Goal: Task Accomplishment & Management: Manage account settings

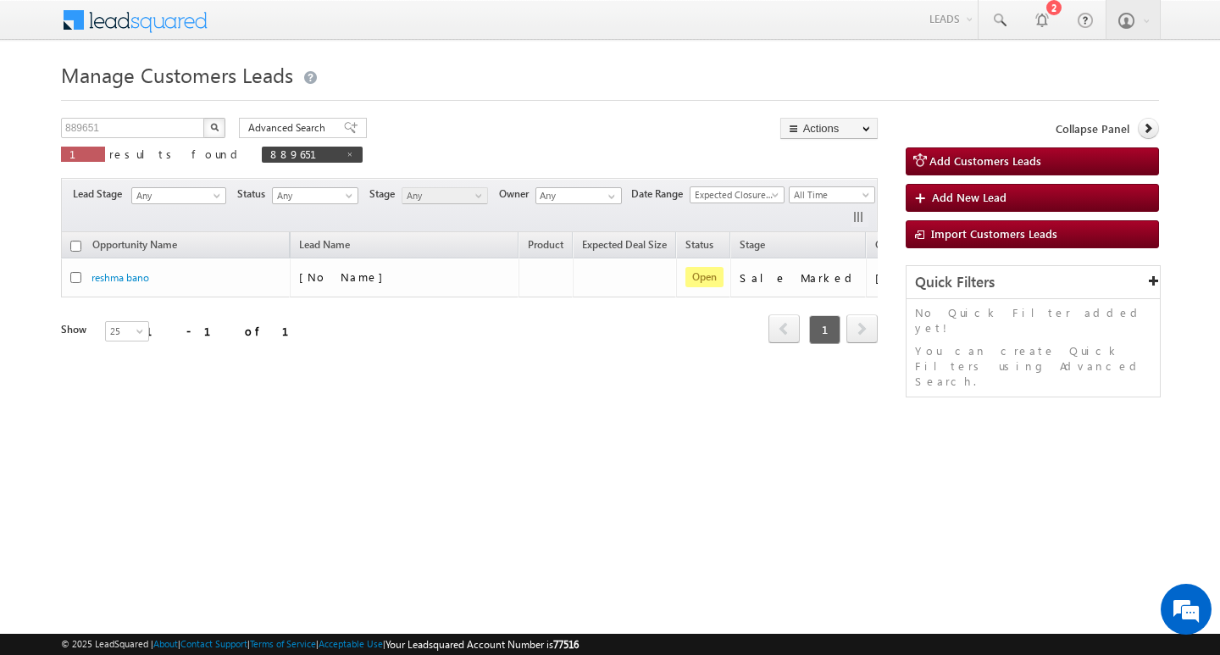
scroll to position [0, 69]
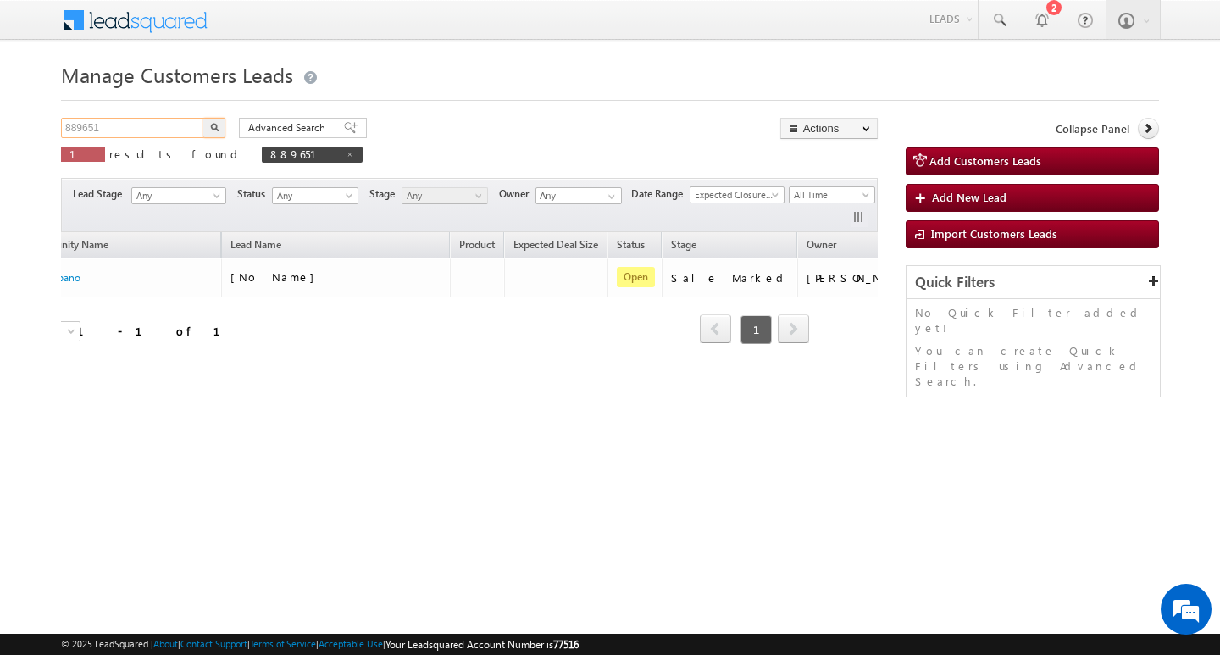
click at [153, 118] on input "889651" at bounding box center [133, 128] width 145 height 20
type input "Search Customers Leads"
click at [104, 125] on input "text" at bounding box center [133, 128] width 145 height 20
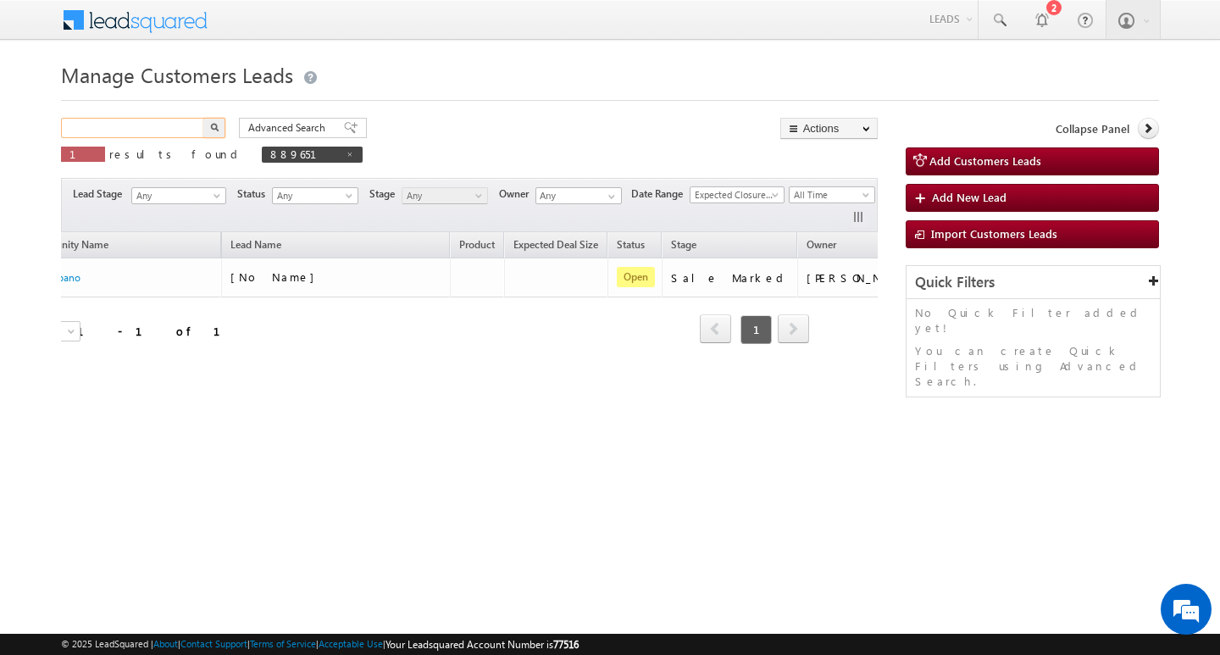
paste input "889644"
type input "889644"
click at [203, 118] on button "button" at bounding box center [214, 128] width 22 height 20
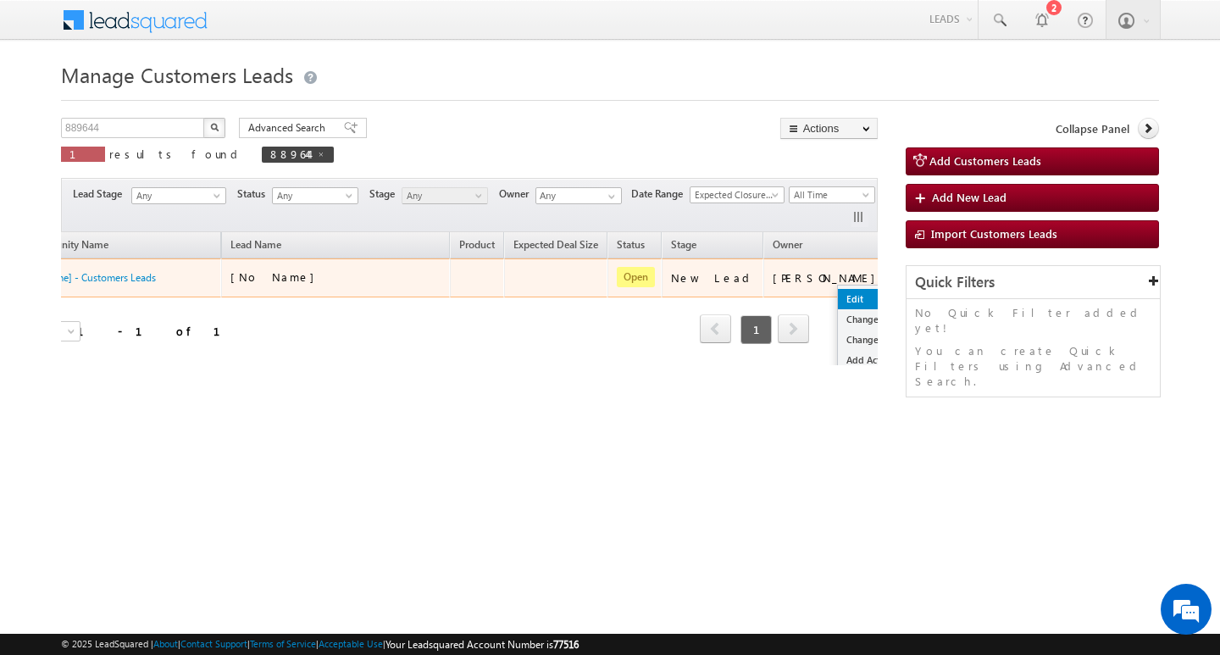
click at [838, 296] on link "Edit" at bounding box center [880, 299] width 85 height 20
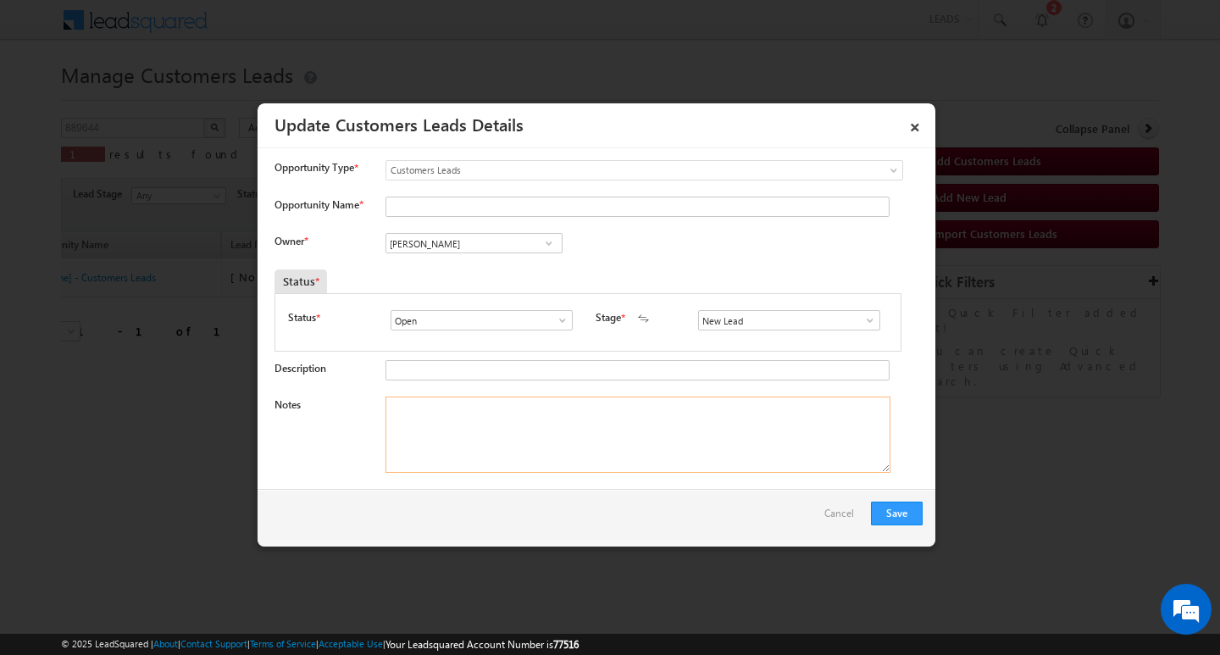
click at [495, 397] on textarea "Notes" at bounding box center [638, 435] width 505 height 76
click at [864, 319] on span at bounding box center [870, 321] width 17 height 14
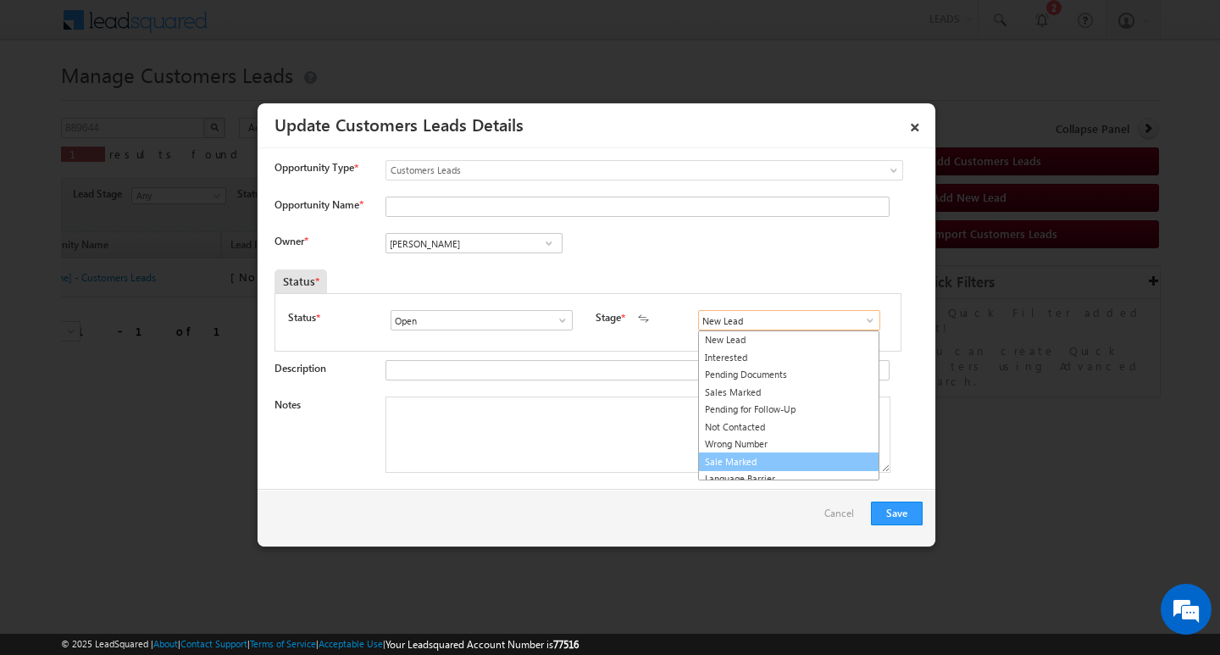
click at [822, 463] on link "Sale Marked" at bounding box center [788, 461] width 181 height 19
type input "Sale Marked"
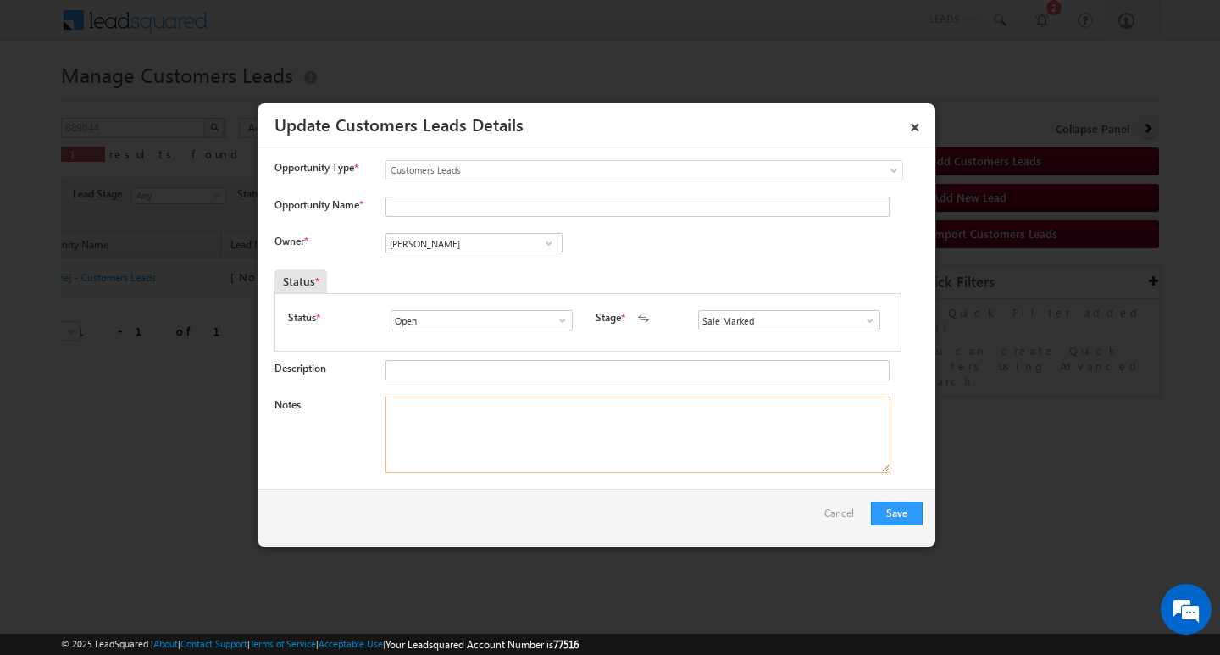
click at [732, 438] on textarea "Notes" at bounding box center [638, 435] width 505 height 76
click at [511, 437] on textarea "Notes" at bounding box center [638, 435] width 505 height 76
paste textarea "4L / LAKH Customer required top-up loan address [GEOGRAPHIC_DATA]"
type textarea "4L / LAKH Customer required top-up loan address [GEOGRAPHIC_DATA]"
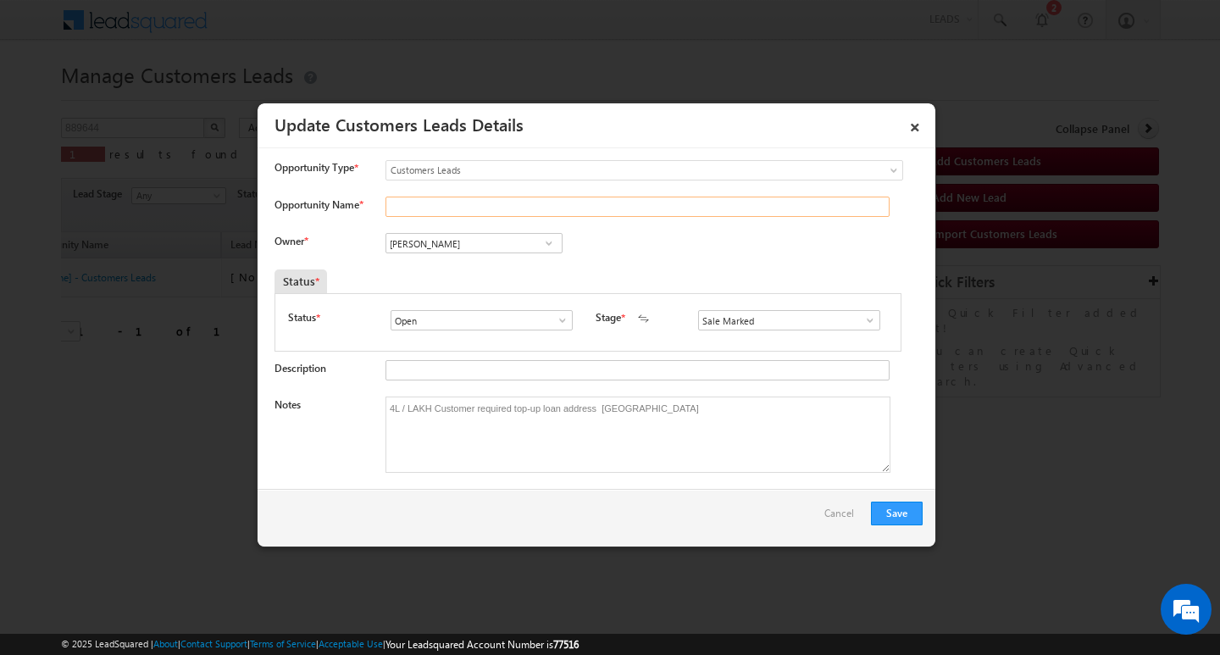
click at [455, 208] on input "Opportunity Name *" at bounding box center [638, 207] width 504 height 20
paste input "[PERSON_NAME]"
type input "[PERSON_NAME]"
click at [447, 238] on input "[PERSON_NAME]" at bounding box center [474, 243] width 177 height 20
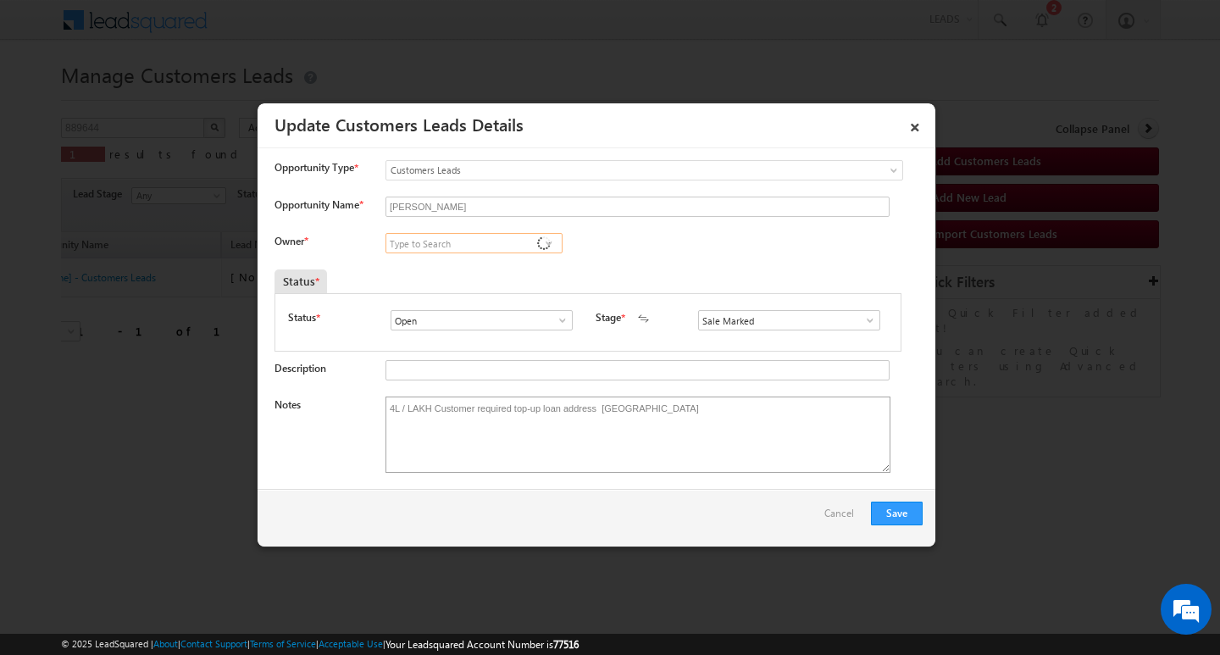
scroll to position [4, 0]
click at [502, 244] on input at bounding box center [474, 243] width 177 height 20
paste input "[PERSON_NAME]"
click at [502, 258] on link "[PERSON_NAME] [PERSON_NAME][EMAIL_ADDRESS][DOMAIN_NAME]" at bounding box center [474, 269] width 177 height 32
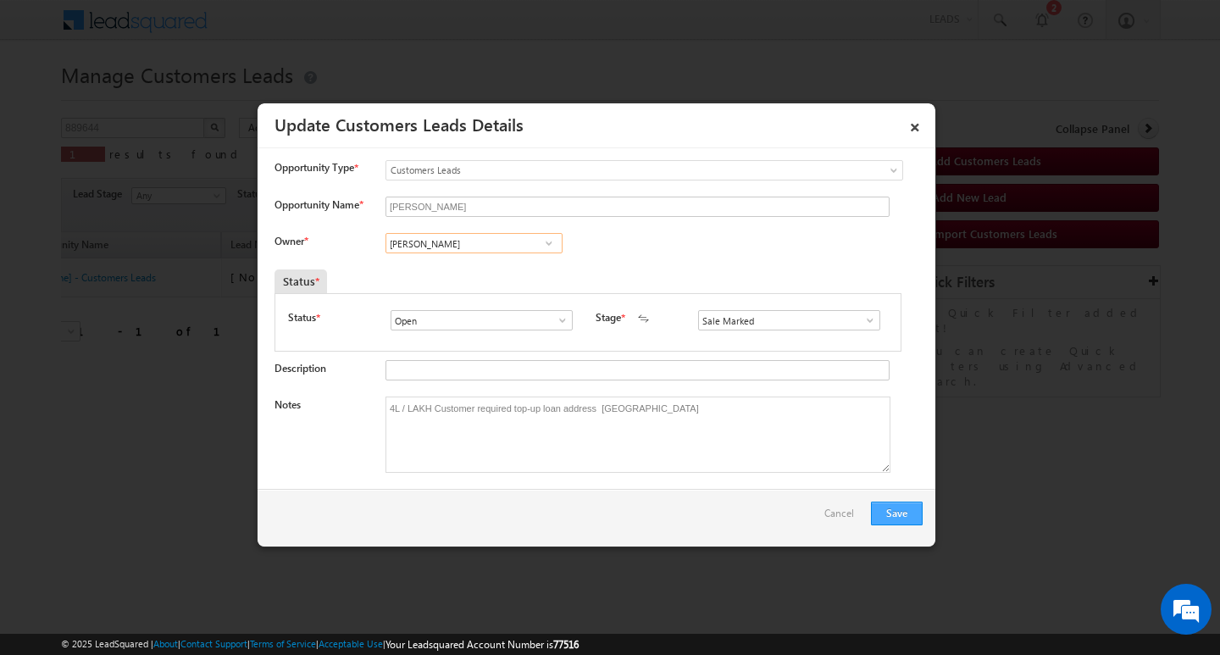
type input "[PERSON_NAME]"
click at [902, 508] on button "Save" at bounding box center [897, 514] width 52 height 24
